Goal: Information Seeking & Learning: Learn about a topic

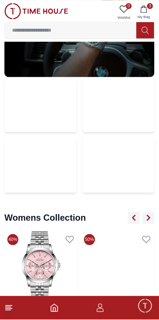
scroll to position [1801, 0]
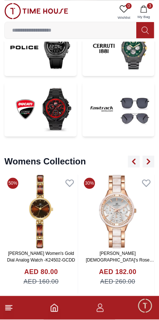
click at [147, 14] on span "My Bag" at bounding box center [144, 17] width 18 height 6
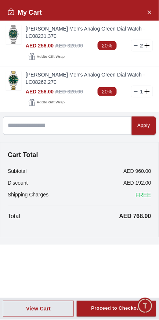
click at [150, 13] on icon "Close Account" at bounding box center [150, 11] width 6 height 9
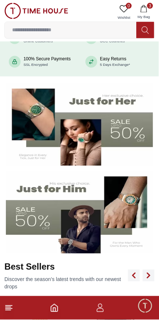
scroll to position [81, 0]
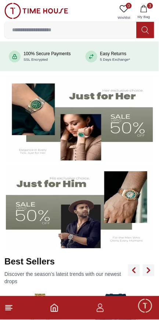
click at [130, 141] on img at bounding box center [79, 120] width 147 height 82
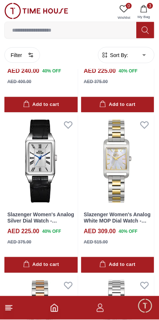
scroll to position [453, 0]
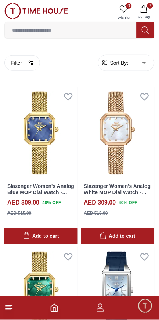
click at [109, 33] on input at bounding box center [71, 30] width 132 height 15
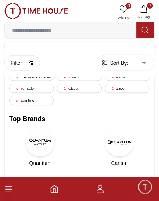
click at [146, 32] on icon at bounding box center [145, 29] width 7 height 7
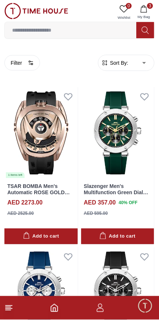
click at [120, 32] on input at bounding box center [71, 30] width 132 height 15
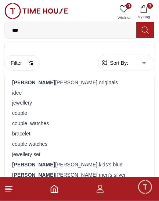
type input "***"
click at [66, 83] on div "[PERSON_NAME] originals" at bounding box center [79, 82] width 141 height 10
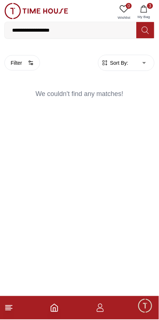
click at [20, 67] on button "Filter" at bounding box center [22, 62] width 36 height 15
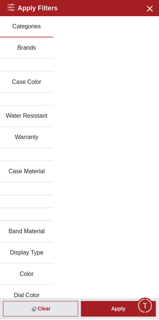
click at [52, 310] on div "Clear" at bounding box center [40, 308] width 75 height 15
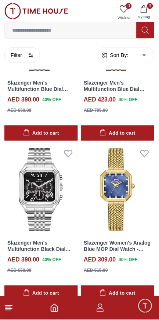
scroll to position [1388, 0]
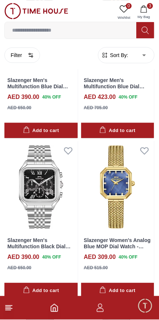
click at [55, 312] on polyline "Home" at bounding box center [54, 310] width 2 height 4
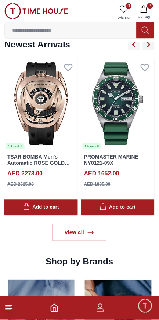
scroll to position [559, 0]
click at [88, 232] on icon at bounding box center [91, 232] width 6 height 3
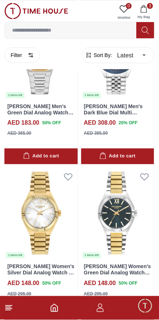
scroll to position [1205, 0]
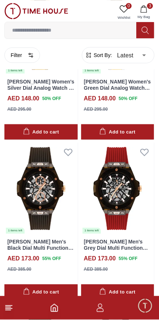
scroll to position [1388, 0]
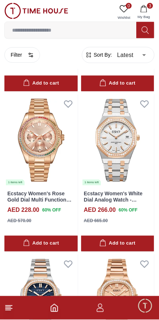
scroll to position [5601, 0]
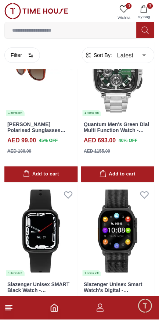
scroll to position [7808, 0]
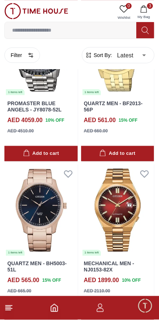
scroll to position [9395, 0]
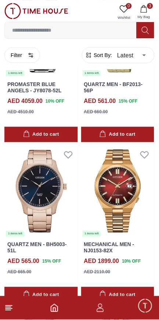
scroll to position [9412, 0]
